Goal: Task Accomplishment & Management: Manage account settings

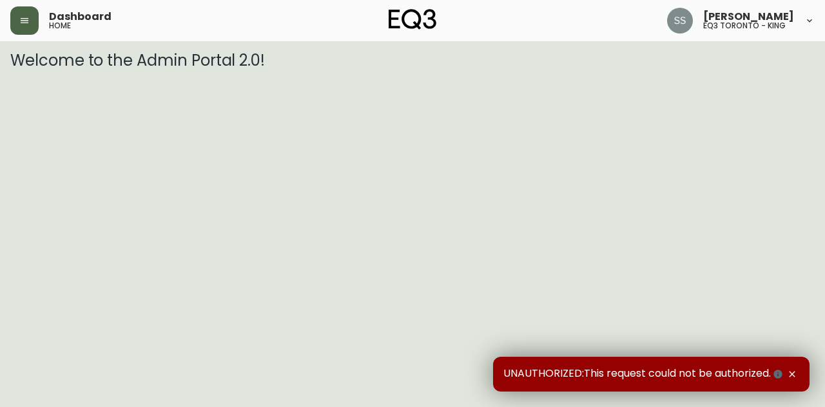
click at [28, 32] on button "button" at bounding box center [24, 20] width 28 height 28
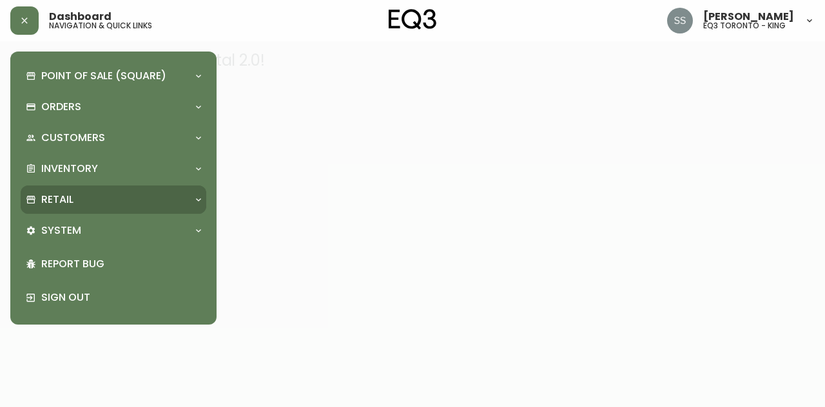
click at [66, 201] on p "Retail" at bounding box center [57, 200] width 32 height 14
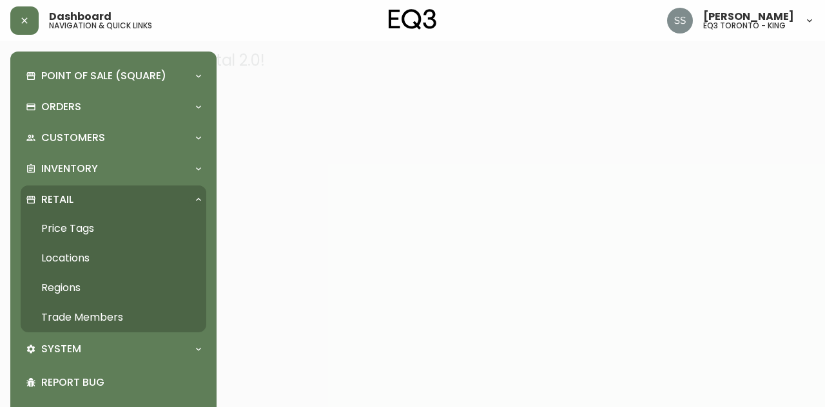
click at [95, 311] on link "Trade Members" at bounding box center [114, 318] width 186 height 30
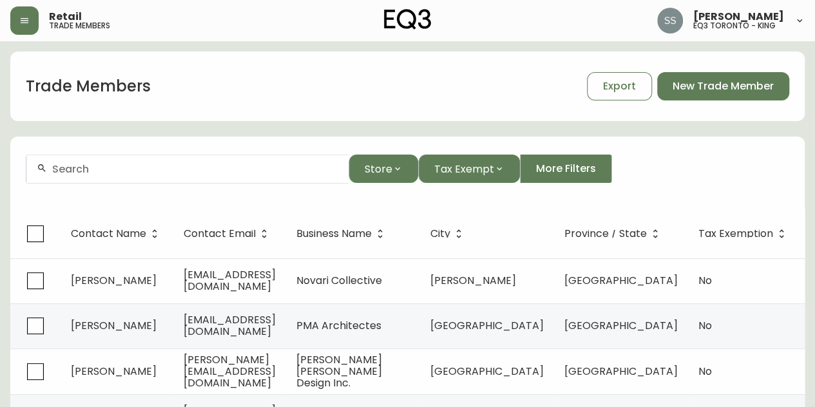
click at [301, 175] on div at bounding box center [187, 169] width 322 height 29
drag, startPoint x: 139, startPoint y: 177, endPoint x: 14, endPoint y: 169, distance: 124.6
click at [1, 176] on main "Trade Members Export New Trade Member lp desig Store Tax Exempt More Filters Co…" at bounding box center [407, 390] width 815 height 699
drag, startPoint x: 108, startPoint y: 160, endPoint x: 15, endPoint y: 165, distance: 92.9
click at [15, 165] on form "lp desig Store Tax Exempt More Filters" at bounding box center [407, 174] width 794 height 70
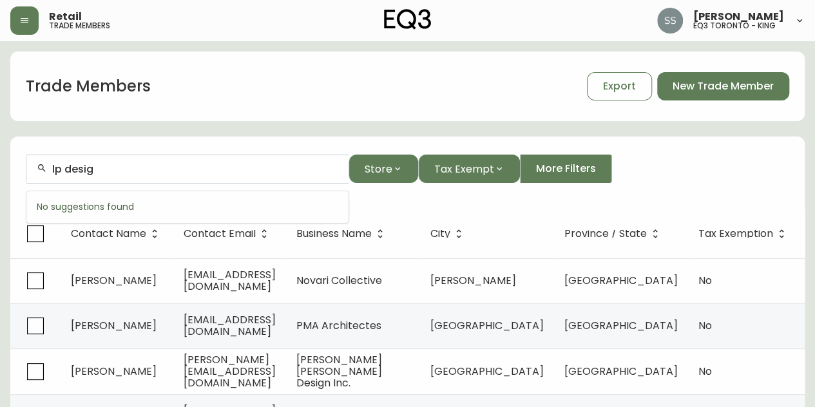
drag, startPoint x: 95, startPoint y: 167, endPoint x: 31, endPoint y: 169, distance: 64.4
click at [31, 169] on div "lp desig" at bounding box center [187, 169] width 322 height 29
paste input "[EMAIL_ADDRESS][DOMAIN_NAME]"
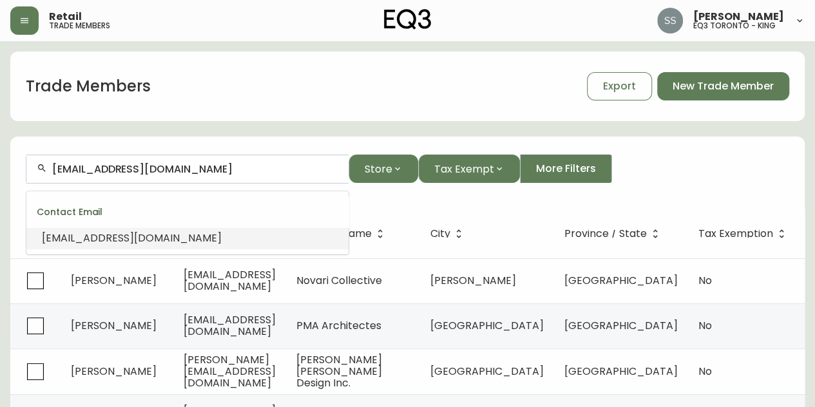
click at [165, 239] on li "[EMAIL_ADDRESS][DOMAIN_NAME]" at bounding box center [187, 238] width 322 height 22
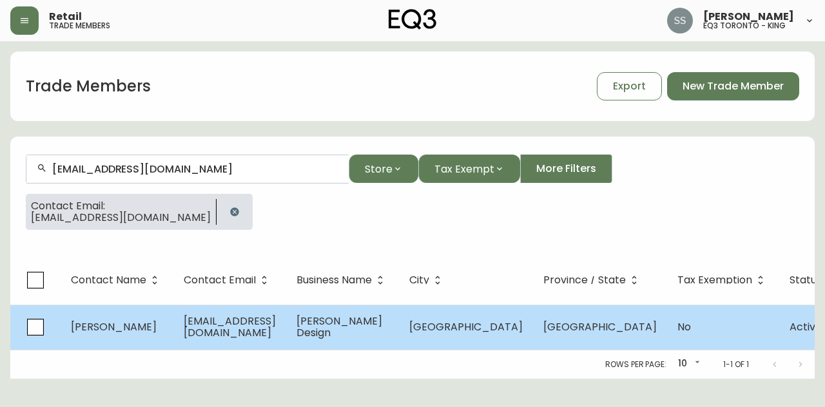
type input "[EMAIL_ADDRESS][DOMAIN_NAME]"
click at [350, 338] on td "[PERSON_NAME] Design" at bounding box center [342, 327] width 113 height 45
select select "ON"
select select "CA"
select select "CA_EN"
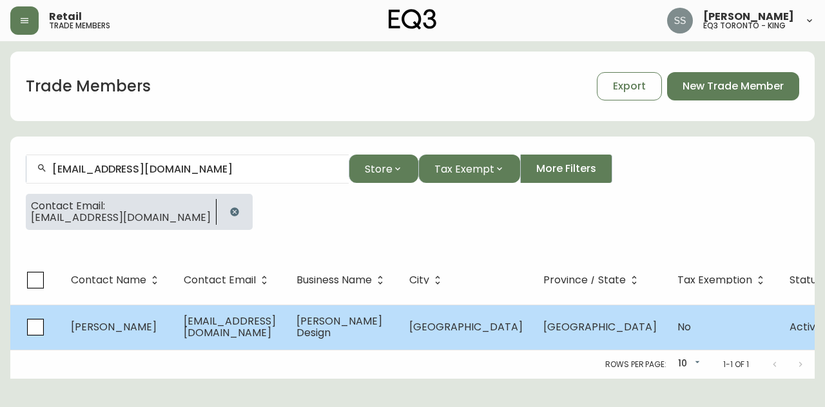
select select "Other"
select select "false"
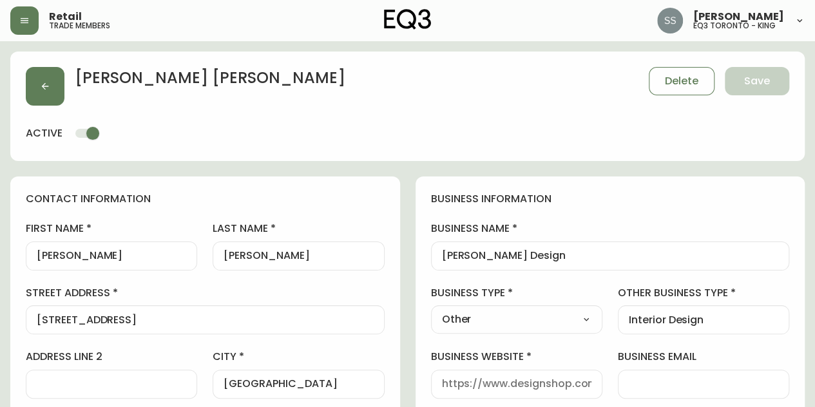
type input "EQ3 Toronto - King"
select select "cjw10z96r007p6gs0hn5531do"
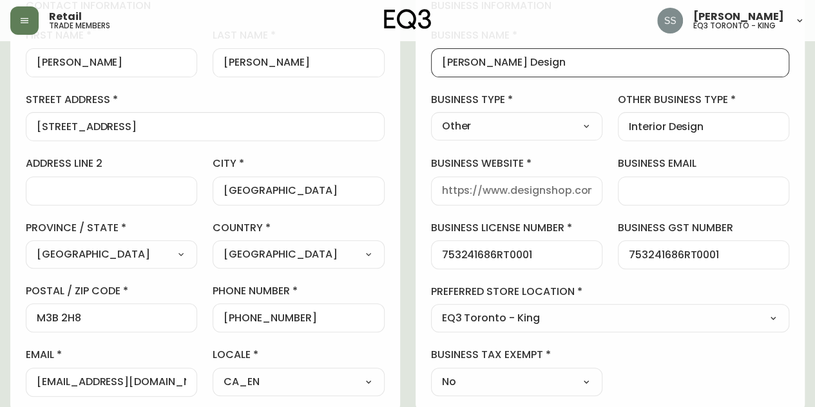
drag, startPoint x: 562, startPoint y: 66, endPoint x: 416, endPoint y: 65, distance: 146.2
click at [416, 65] on div "business information business name [PERSON_NAME] Design business type Other Sel…" at bounding box center [611, 197] width 390 height 428
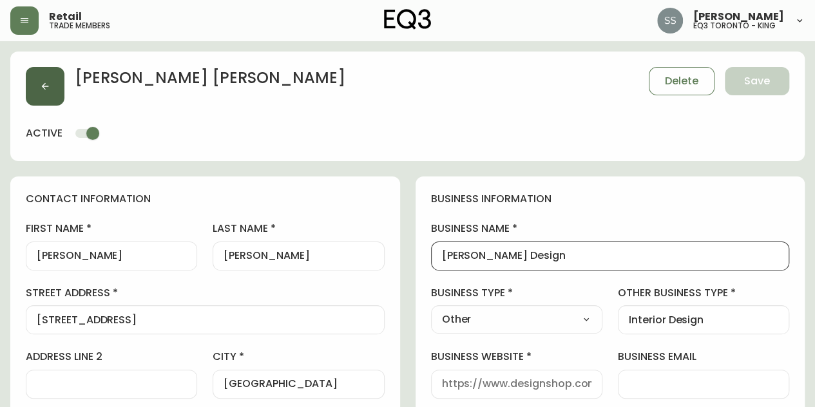
click at [35, 96] on button "button" at bounding box center [45, 86] width 39 height 39
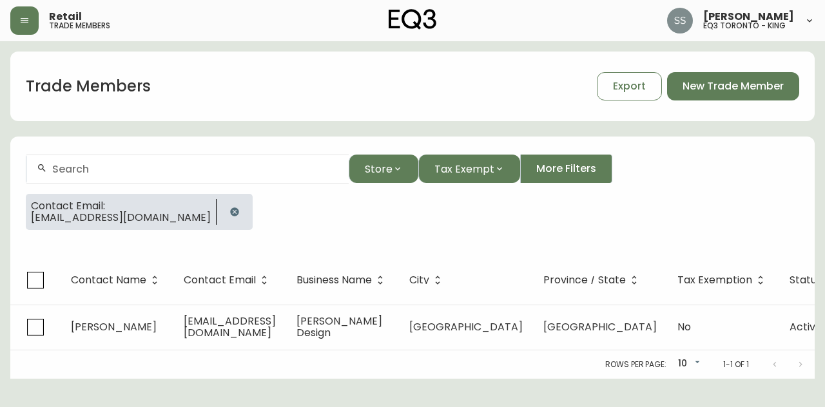
click at [229, 208] on icon "button" at bounding box center [234, 212] width 10 height 10
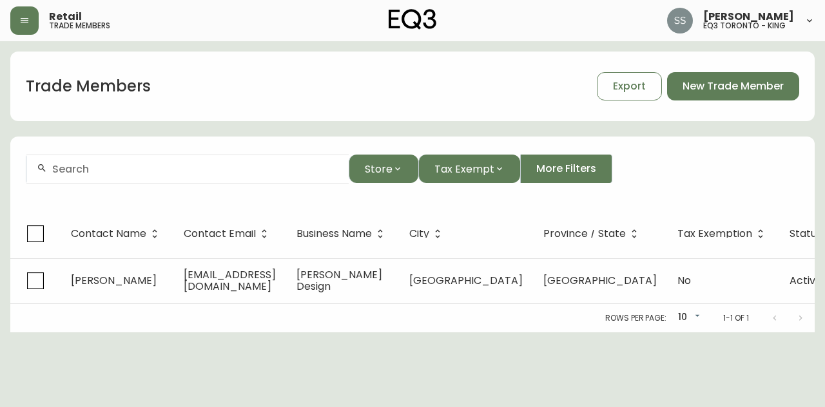
click at [162, 178] on div at bounding box center [187, 169] width 322 height 29
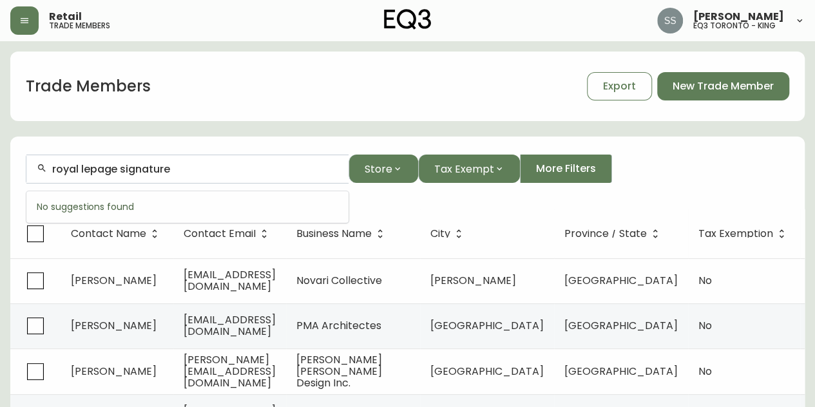
type input "royal lepage signature"
